Goal: Task Accomplishment & Management: Complete application form

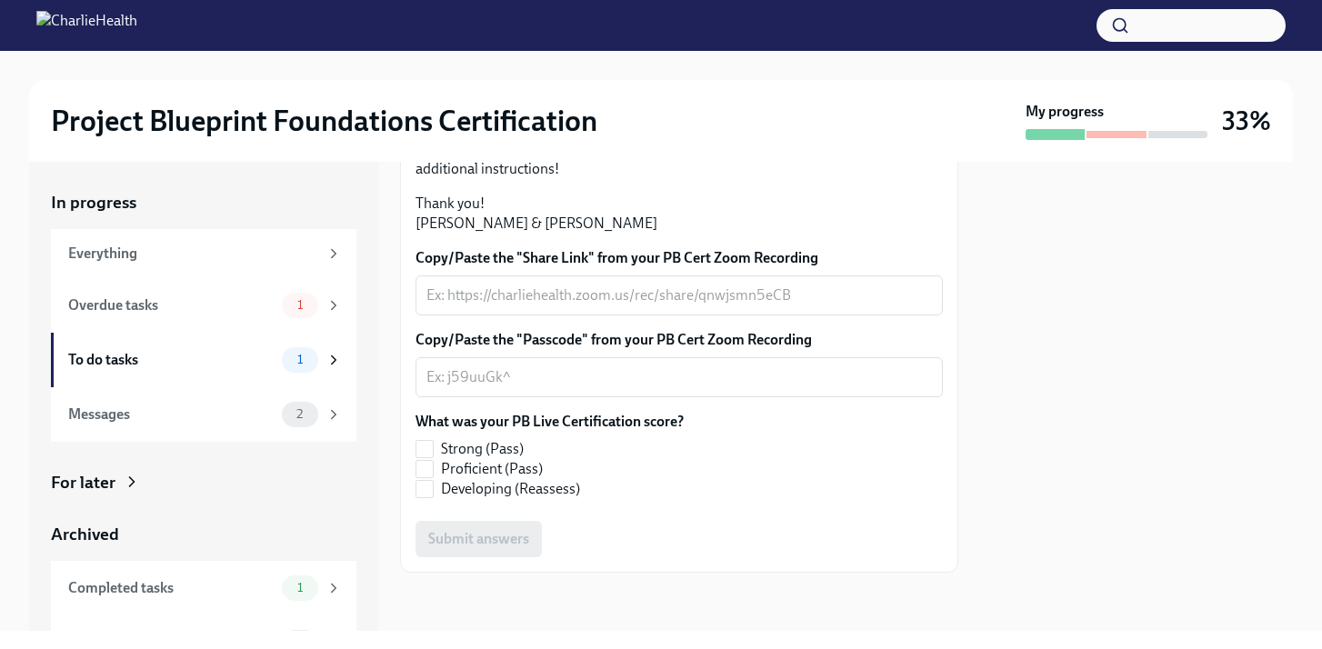
scroll to position [539, 0]
click at [260, 308] on div "Overdue tasks" at bounding box center [171, 306] width 206 height 20
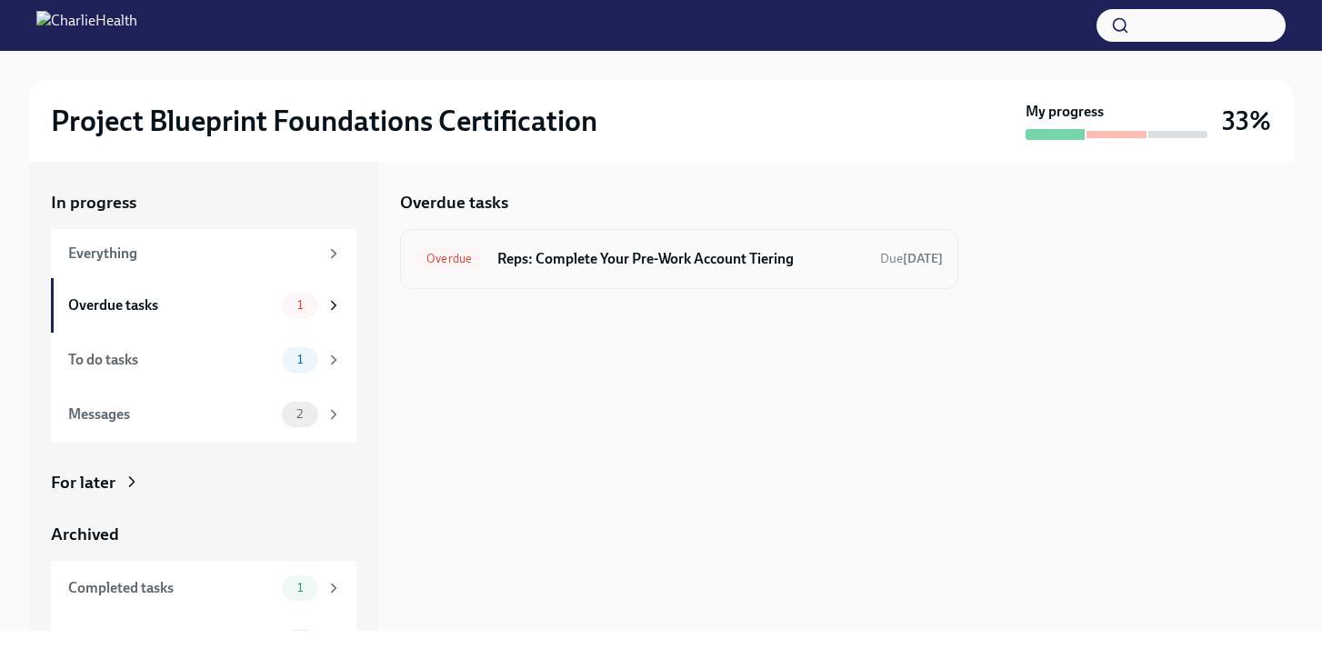
click at [678, 261] on h6 "Reps: Complete Your Pre-Work Account Tiering" at bounding box center [681, 259] width 368 height 20
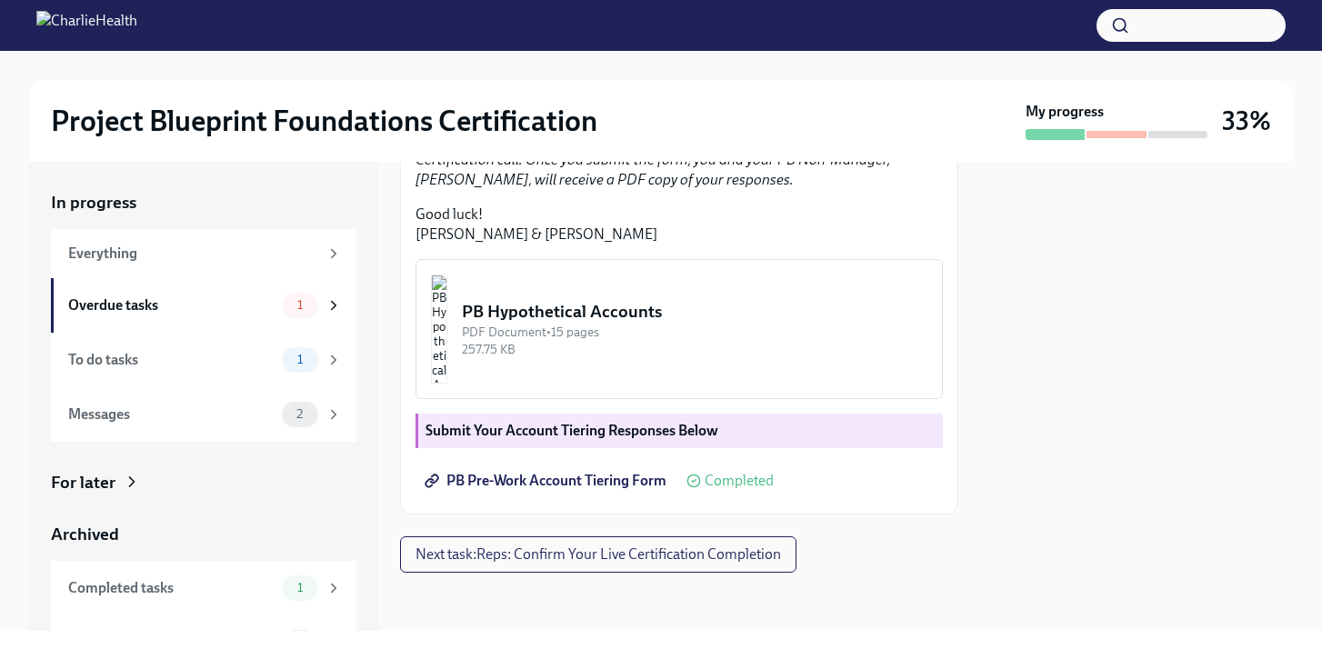
scroll to position [530, 0]
click at [1138, 135] on div at bounding box center [1116, 134] width 59 height 7
click at [213, 411] on div "Messages" at bounding box center [171, 415] width 206 height 20
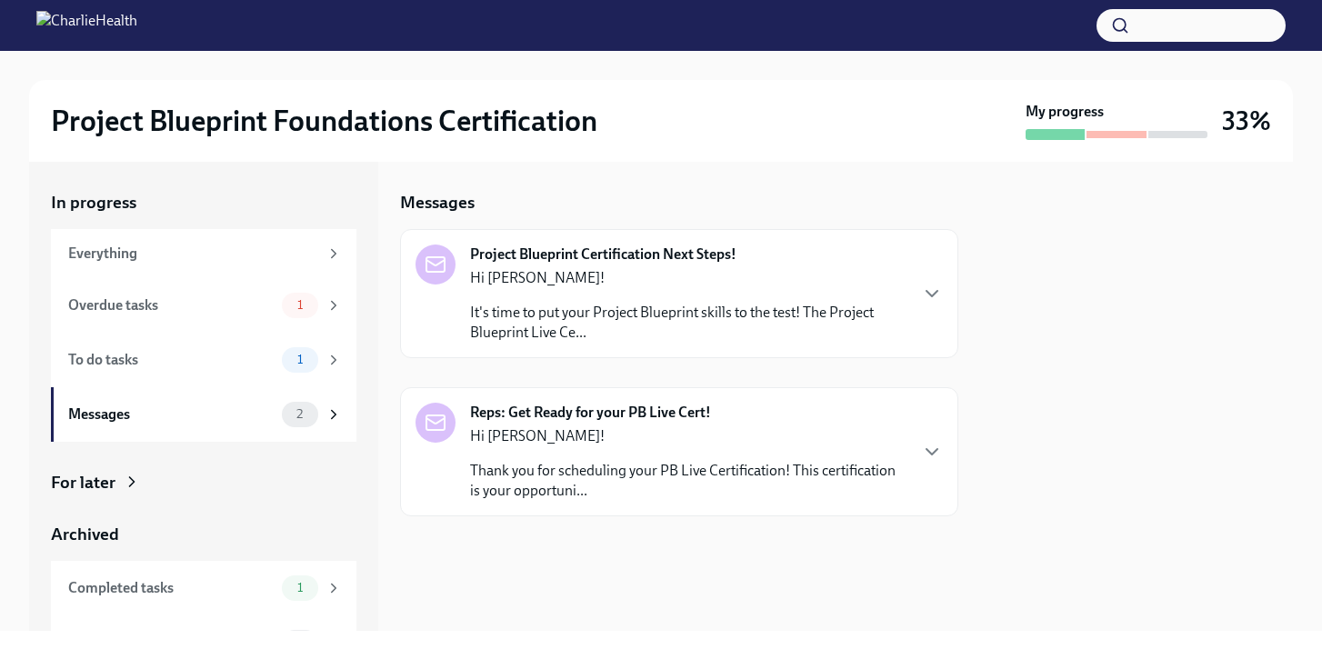
click at [904, 294] on div "Hi [PERSON_NAME]! It's time to put your Project Blueprint skills to the test! T…" at bounding box center [688, 305] width 437 height 75
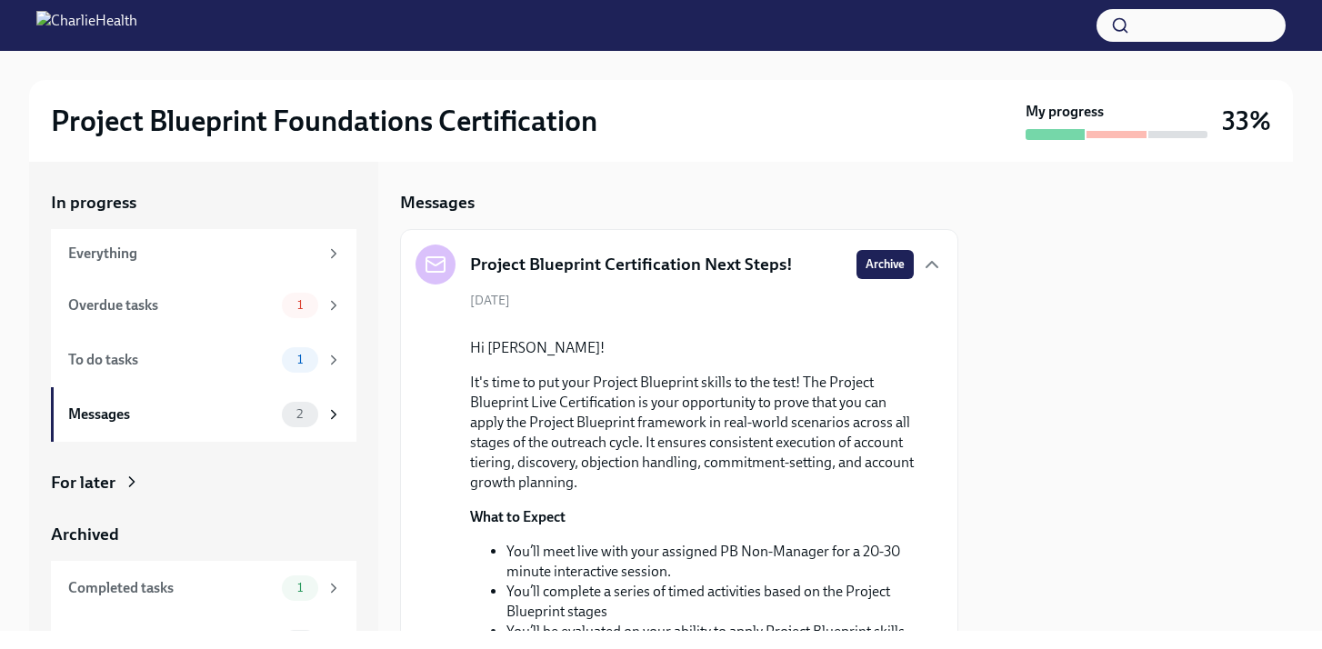
click at [916, 293] on div "[DATE] Hi [PERSON_NAME]! It's time to put your Project Blueprint skills to the …" at bounding box center [680, 658] width 528 height 732
click at [311, 370] on div "1" at bounding box center [300, 359] width 36 height 25
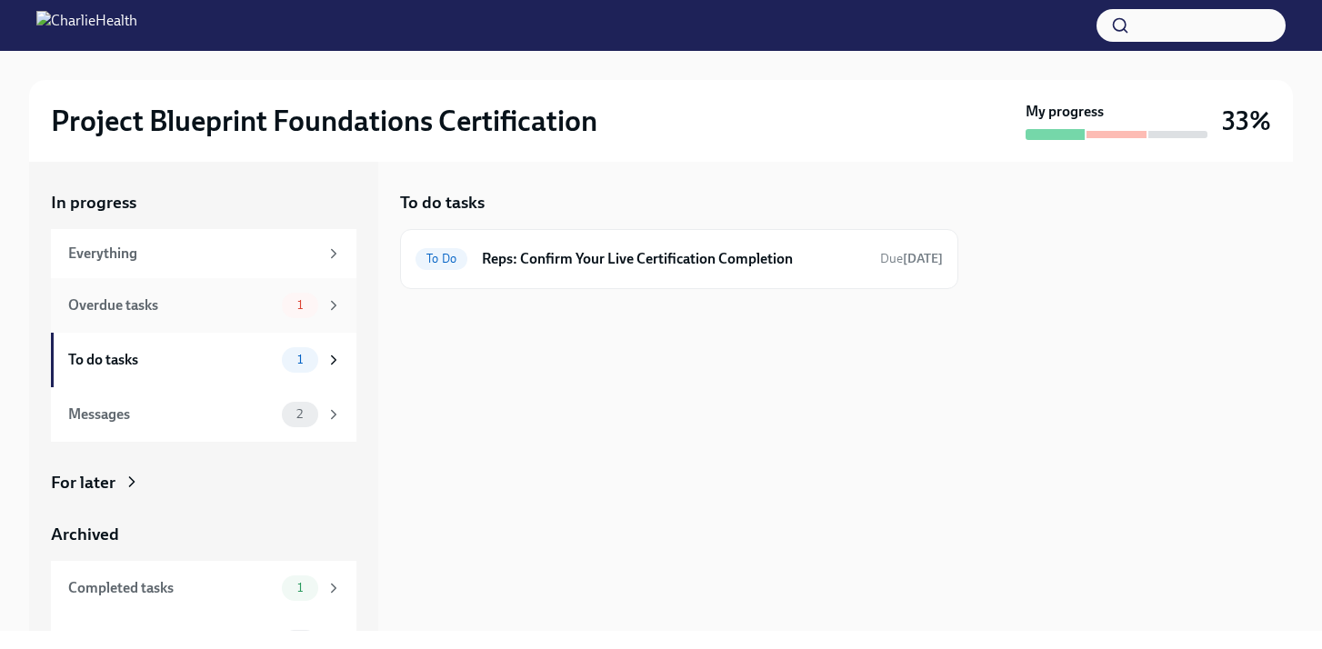
click at [236, 309] on div "Overdue tasks" at bounding box center [171, 306] width 206 height 20
click at [617, 260] on h6 "Reps: Complete Your Pre-Work Account Tiering" at bounding box center [681, 259] width 368 height 20
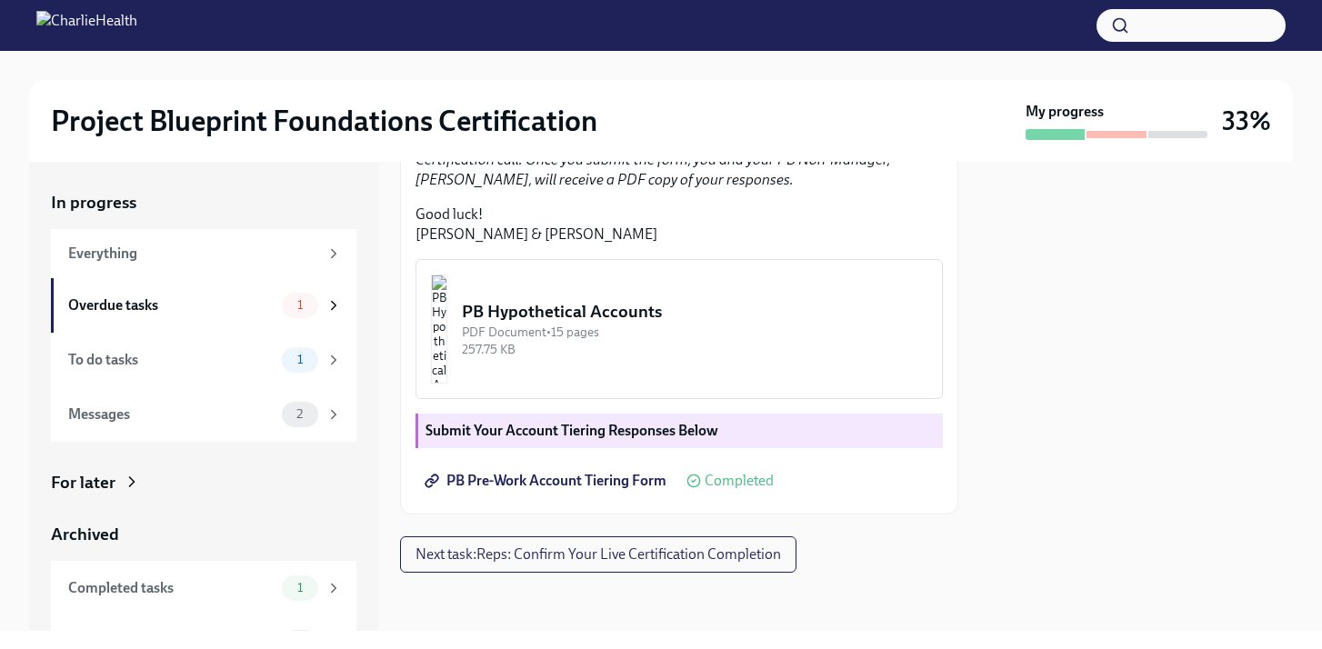
scroll to position [563, 0]
click at [665, 434] on strong "Submit Your Account Tiering Responses Below" at bounding box center [572, 430] width 293 height 17
click at [710, 549] on span "Next task : Reps: Confirm Your Live Certification Completion" at bounding box center [599, 555] width 366 height 18
